Goal: Check status: Check status

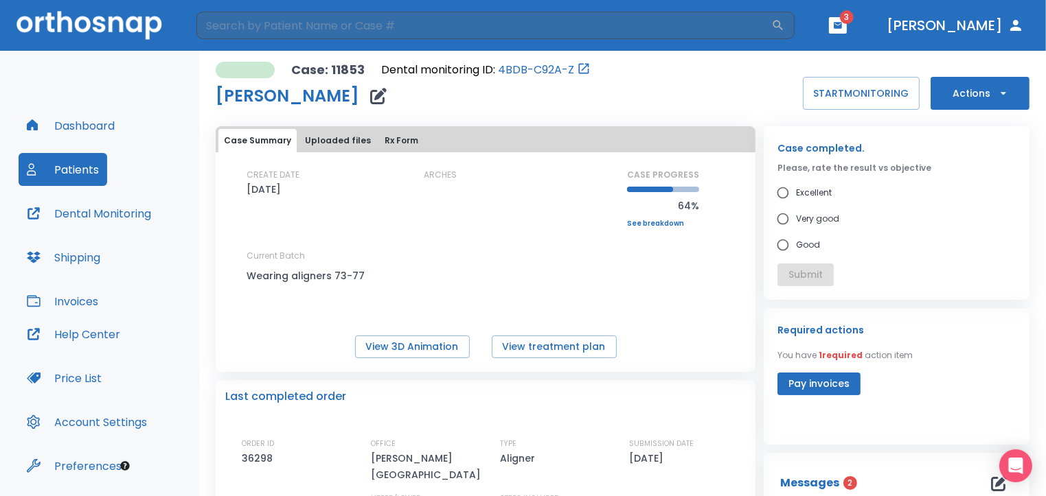
click at [853, 22] on span "3" at bounding box center [847, 17] width 14 height 14
click at [847, 27] on button "button" at bounding box center [838, 25] width 18 height 16
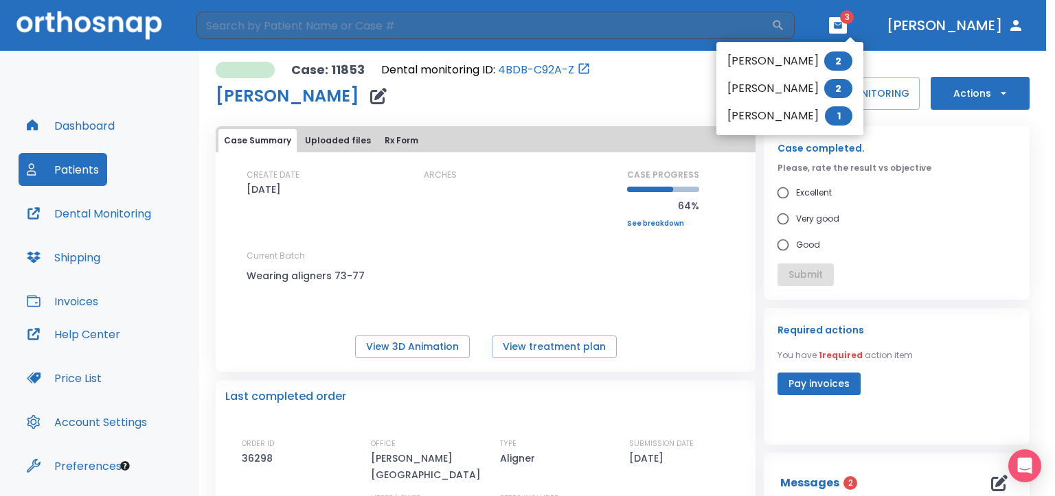
click at [638, 82] on div at bounding box center [527, 248] width 1055 height 496
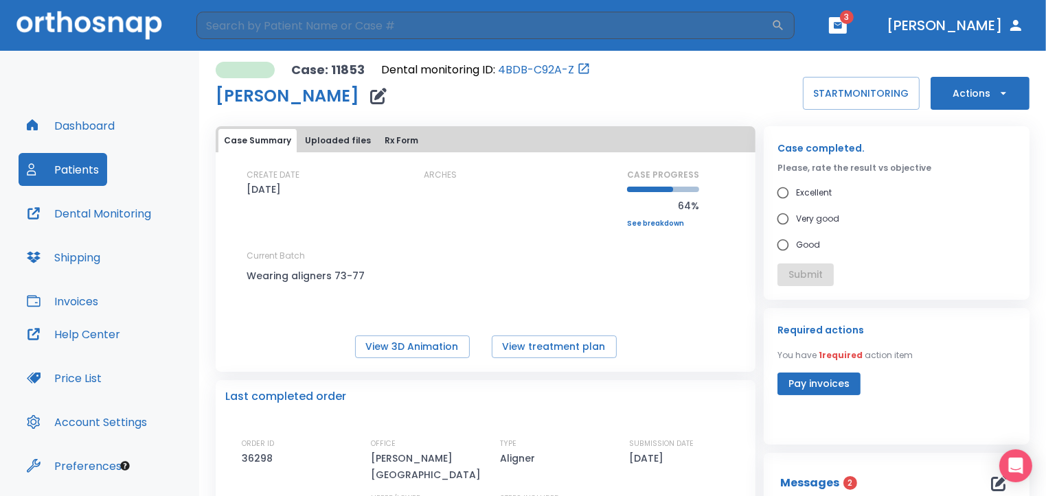
click at [842, 22] on icon "button" at bounding box center [838, 25] width 8 height 6
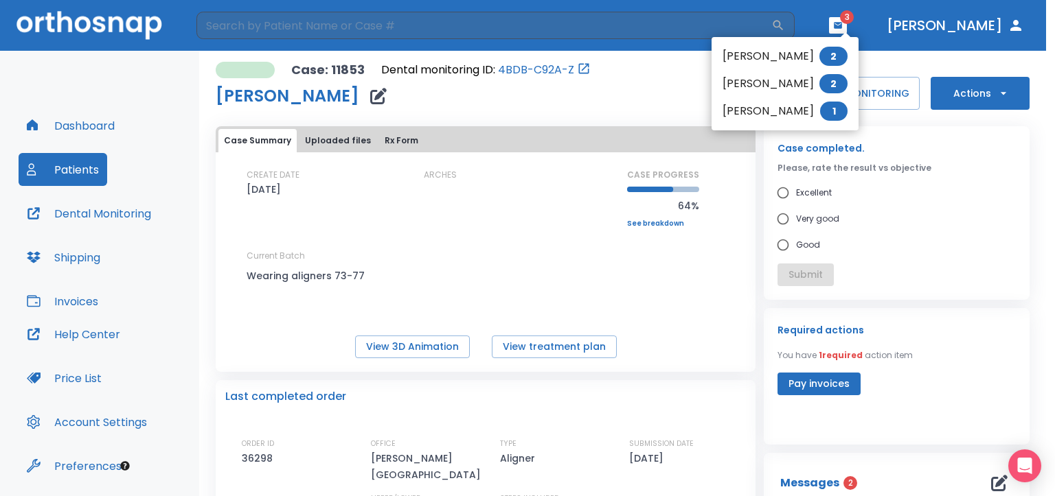
click at [791, 114] on li "[PERSON_NAME] 1" at bounding box center [784, 110] width 147 height 27
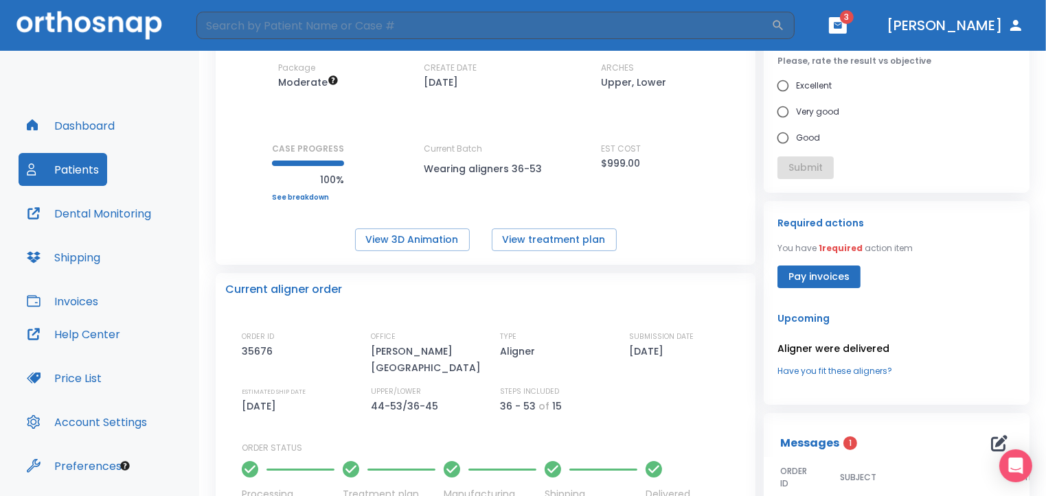
scroll to position [111, 0]
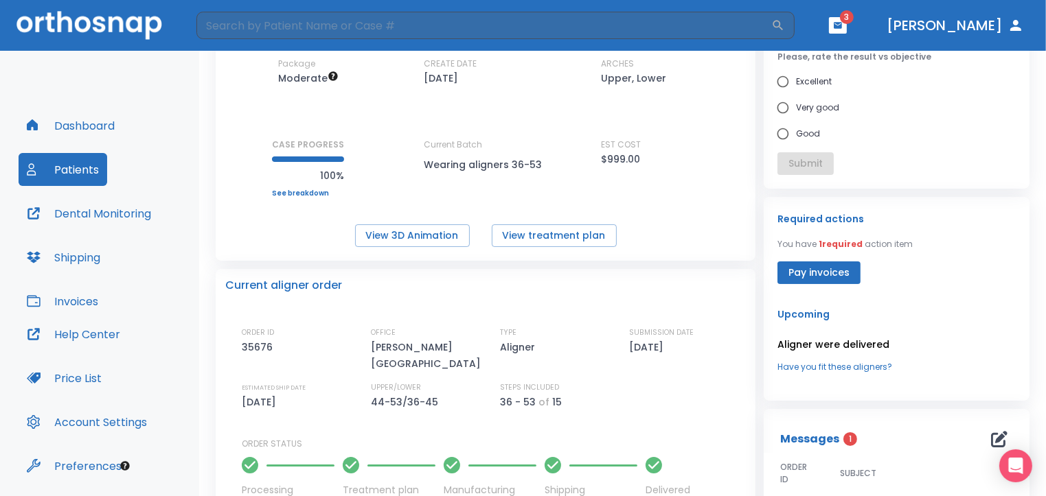
click at [849, 347] on p "Aligner were delivered" at bounding box center [896, 344] width 238 height 16
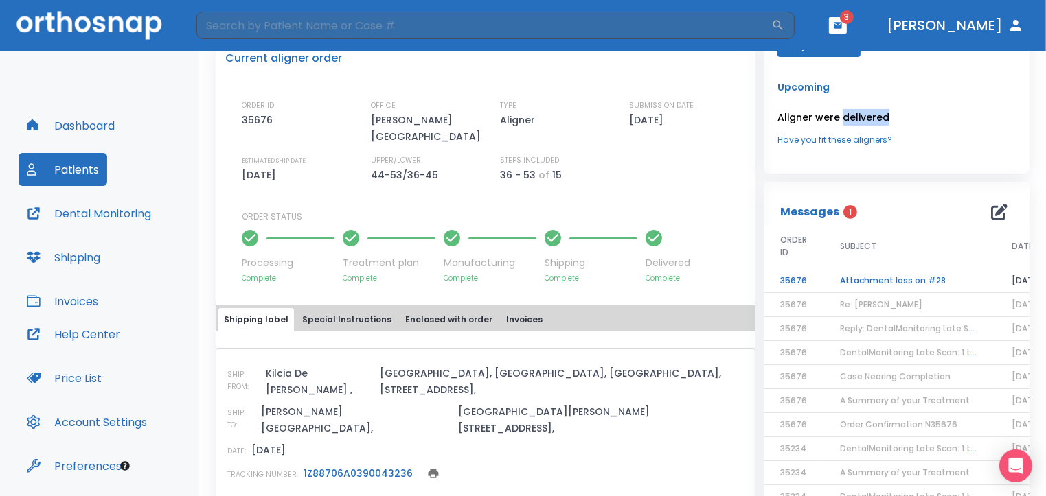
scroll to position [343, 0]
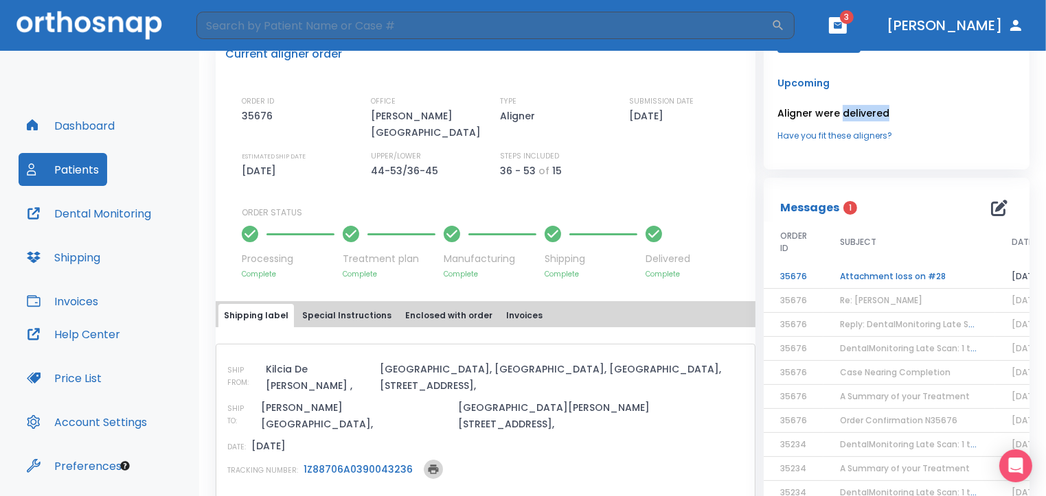
click at [428, 465] on icon "print" at bounding box center [433, 470] width 10 height 10
click at [311, 496] on icon at bounding box center [316, 505] width 14 height 14
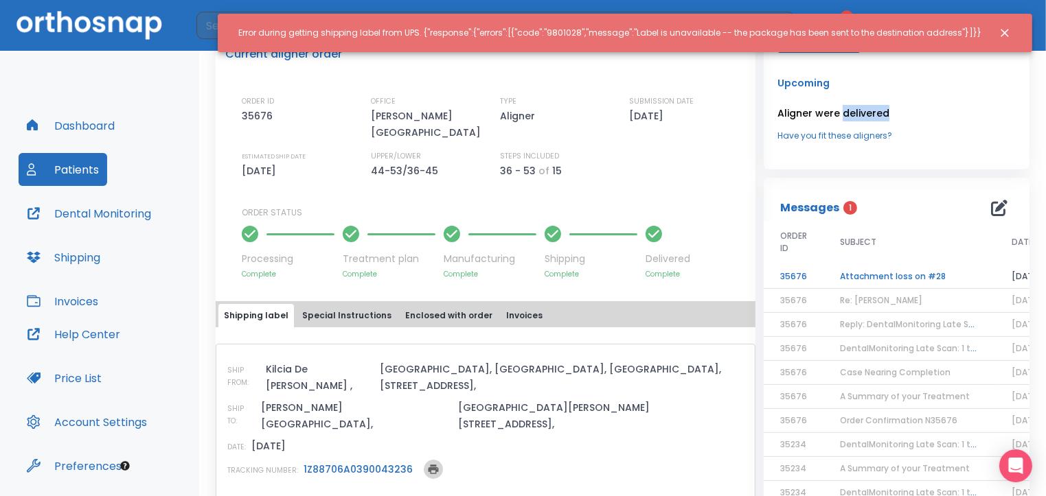
click at [427, 463] on icon "print" at bounding box center [433, 469] width 12 height 12
click at [1005, 30] on icon "Close notification" at bounding box center [1005, 33] width 14 height 14
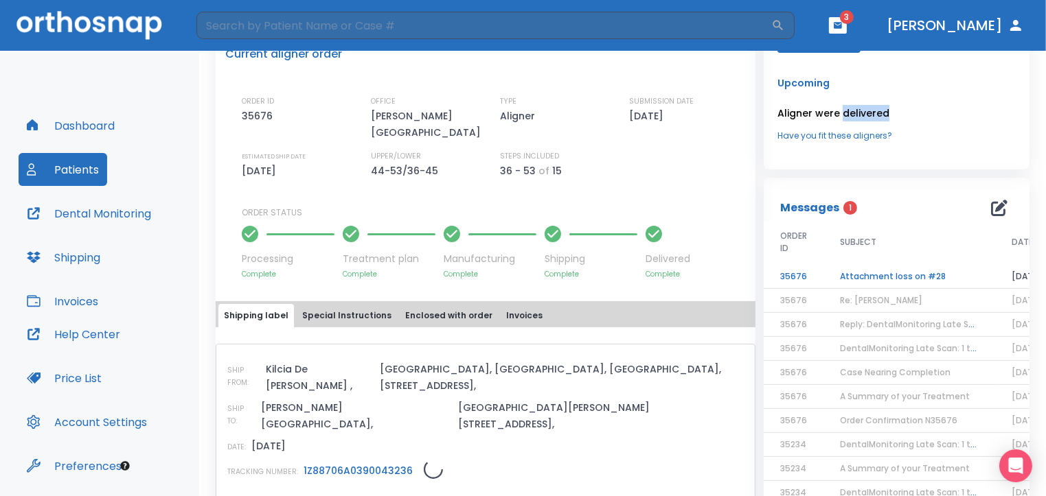
click at [376, 464] on link "1Z88706A0390043236" at bounding box center [357, 471] width 109 height 14
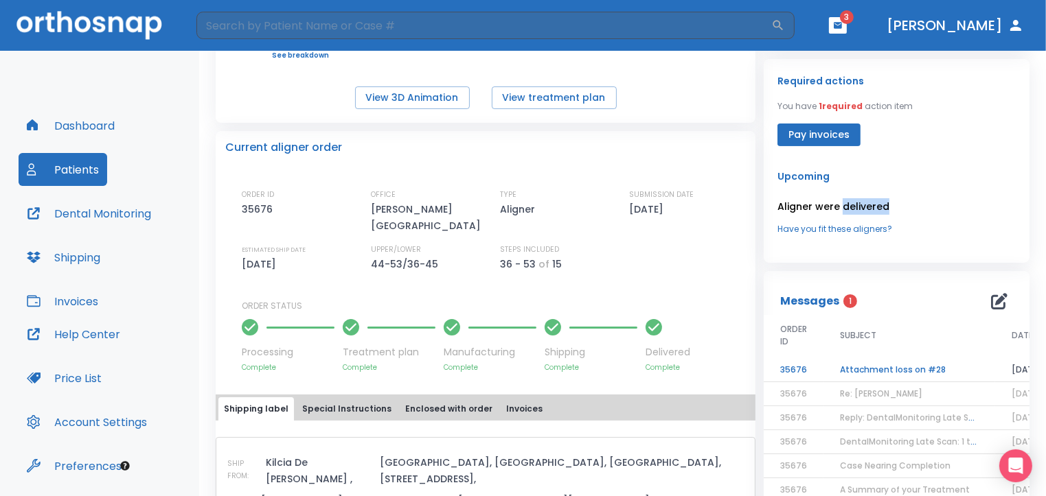
scroll to position [220, 0]
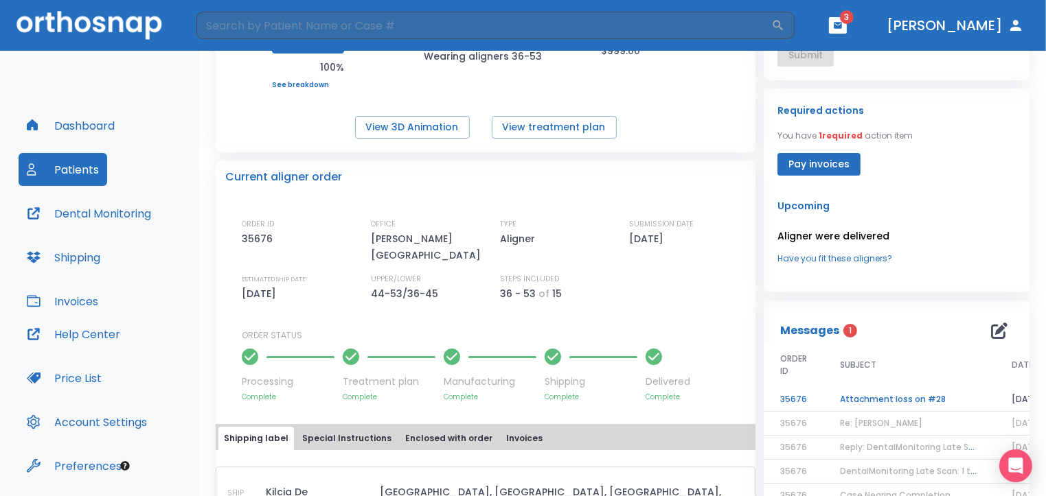
click at [900, 397] on td "Attachment loss on #28" at bounding box center [909, 400] width 172 height 24
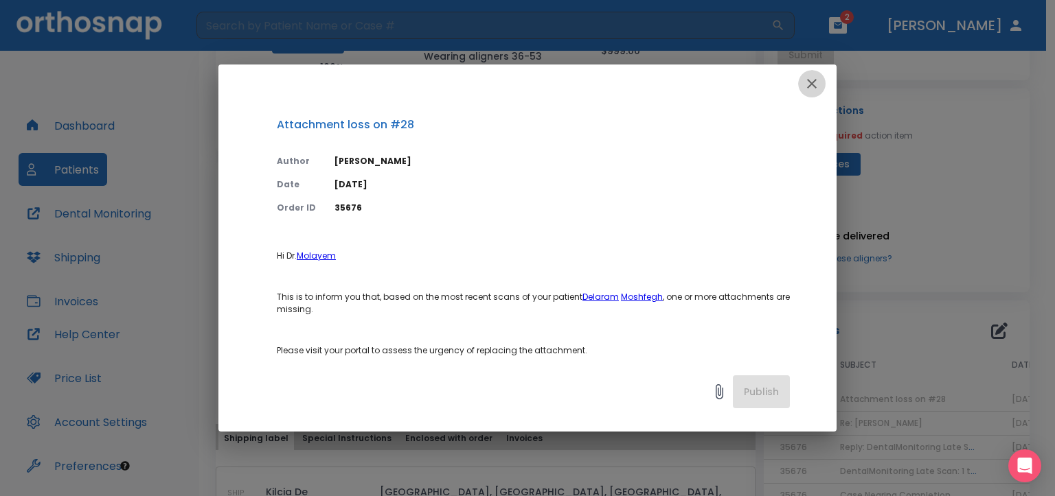
click at [810, 80] on icon "button" at bounding box center [811, 84] width 16 height 16
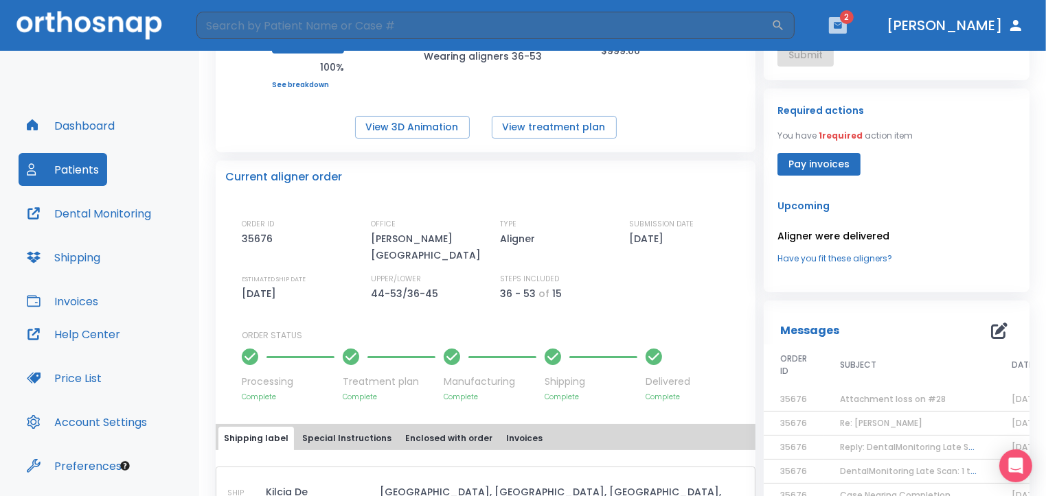
click at [842, 26] on icon "button" at bounding box center [838, 25] width 8 height 6
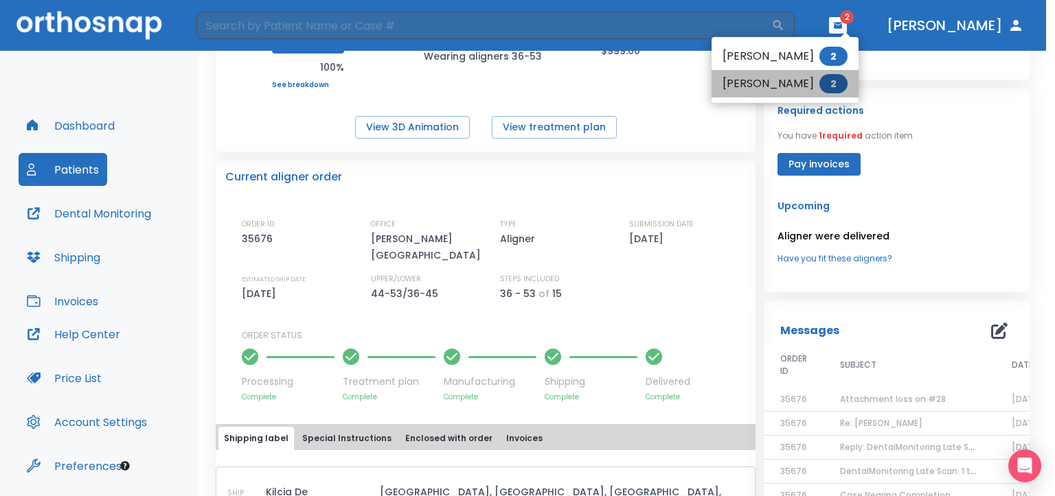
click at [801, 85] on li "[PERSON_NAME] 2" at bounding box center [784, 83] width 147 height 27
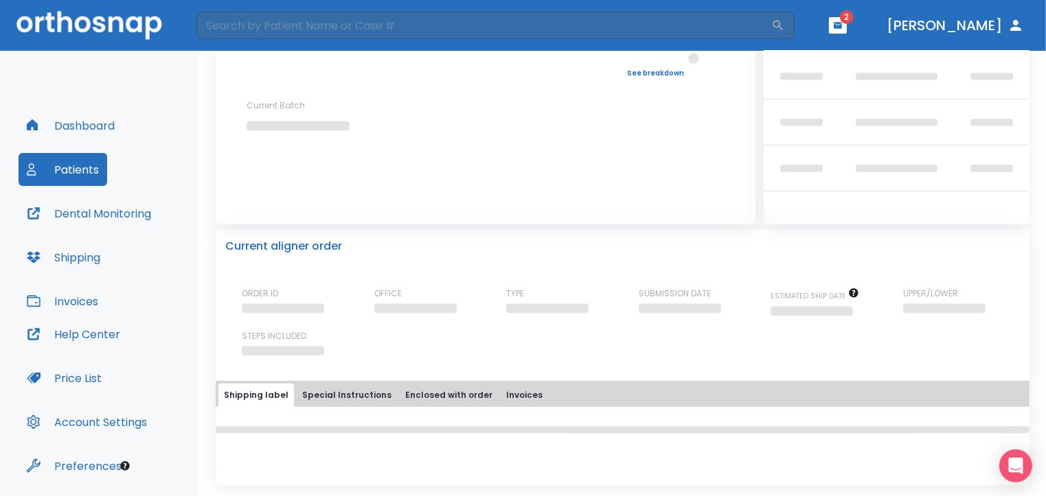
scroll to position [136, 0]
